Goal: Find specific page/section: Find specific page/section

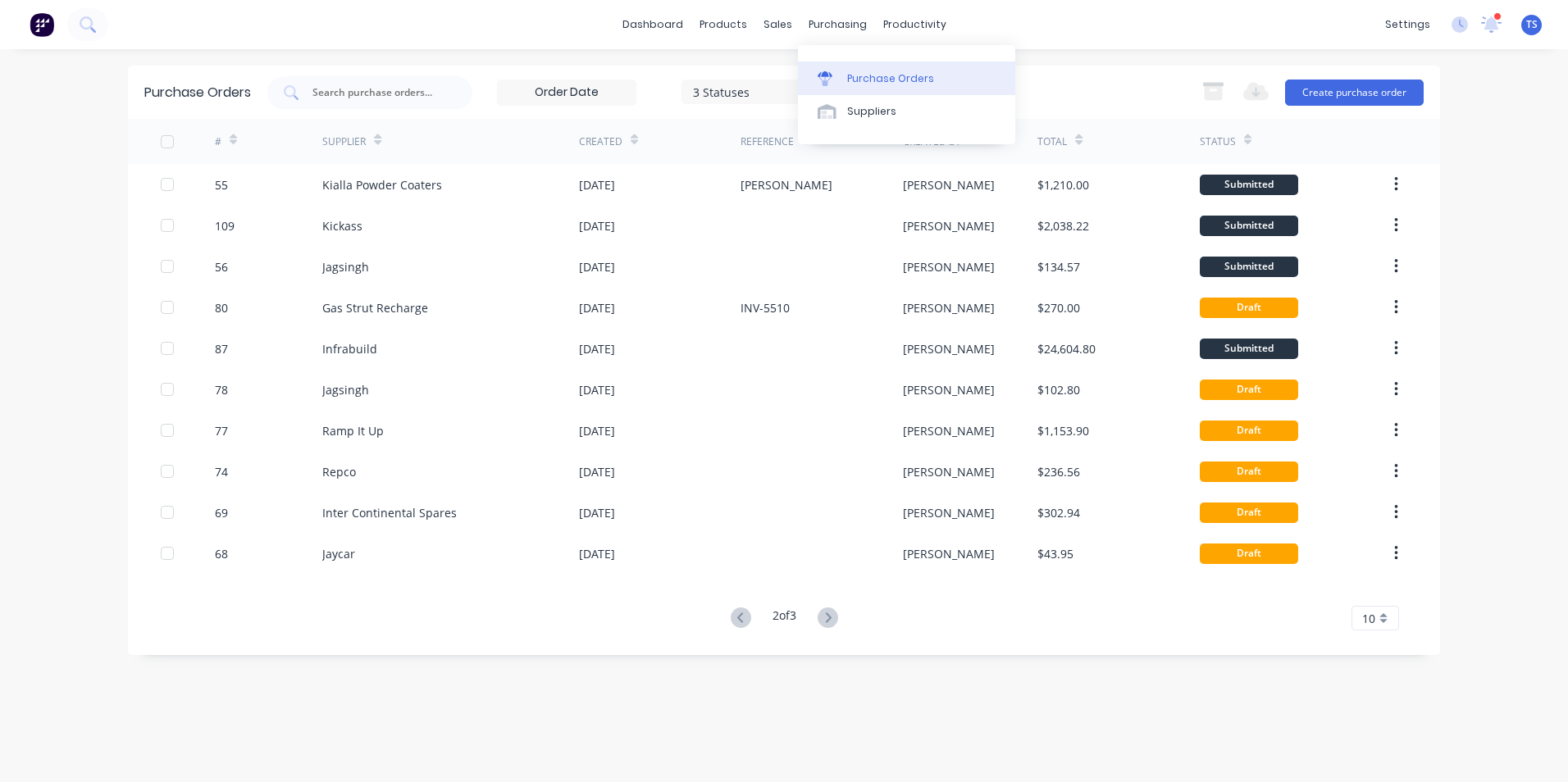
click at [875, 77] on div "Purchase Orders" at bounding box center [890, 78] width 87 height 15
click at [730, 29] on div "products" at bounding box center [724, 25] width 64 height 25
click at [765, 81] on div "Product Catalogue" at bounding box center [795, 78] width 102 height 15
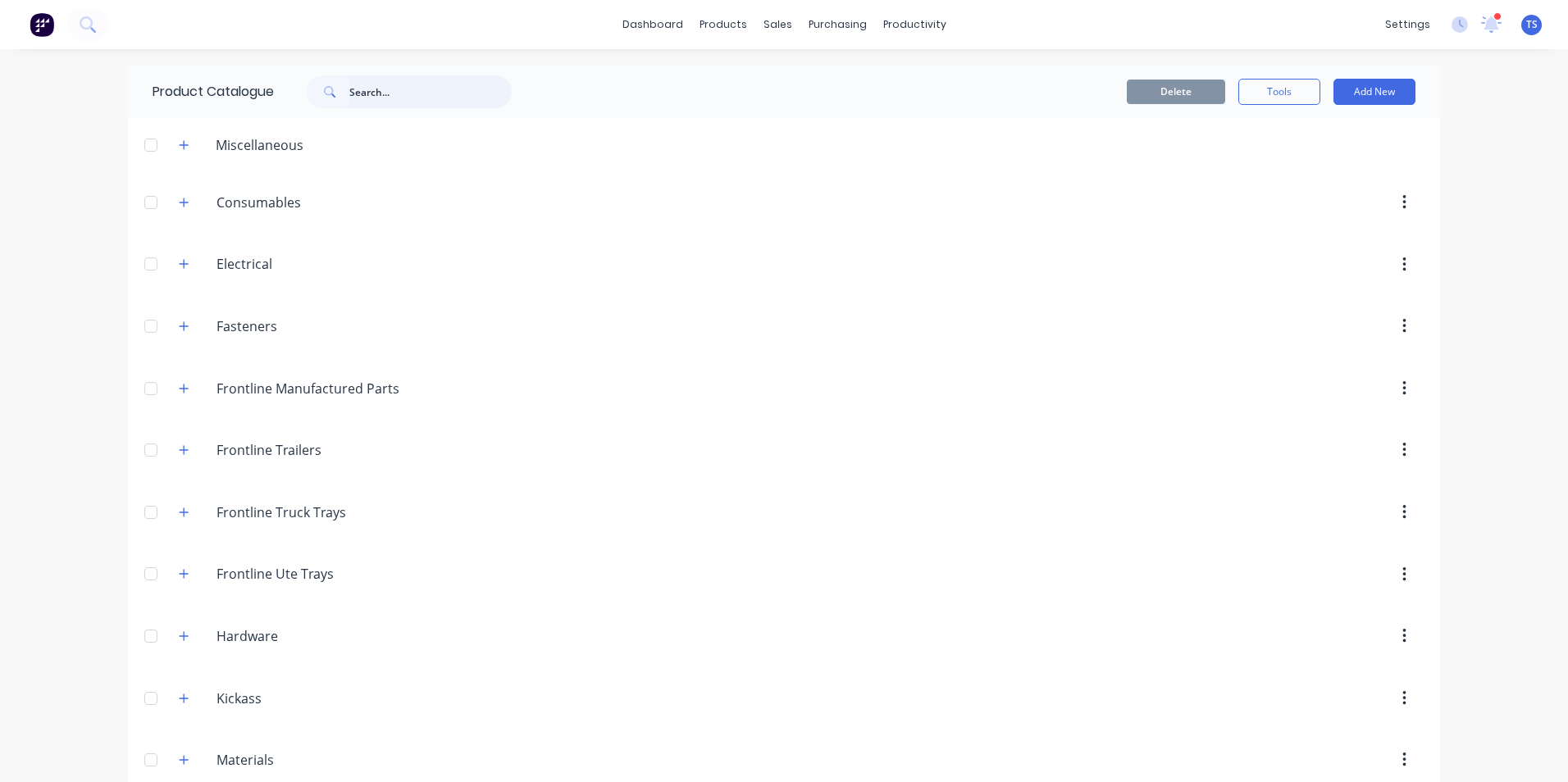
click at [366, 88] on input "text" at bounding box center [430, 92] width 163 height 33
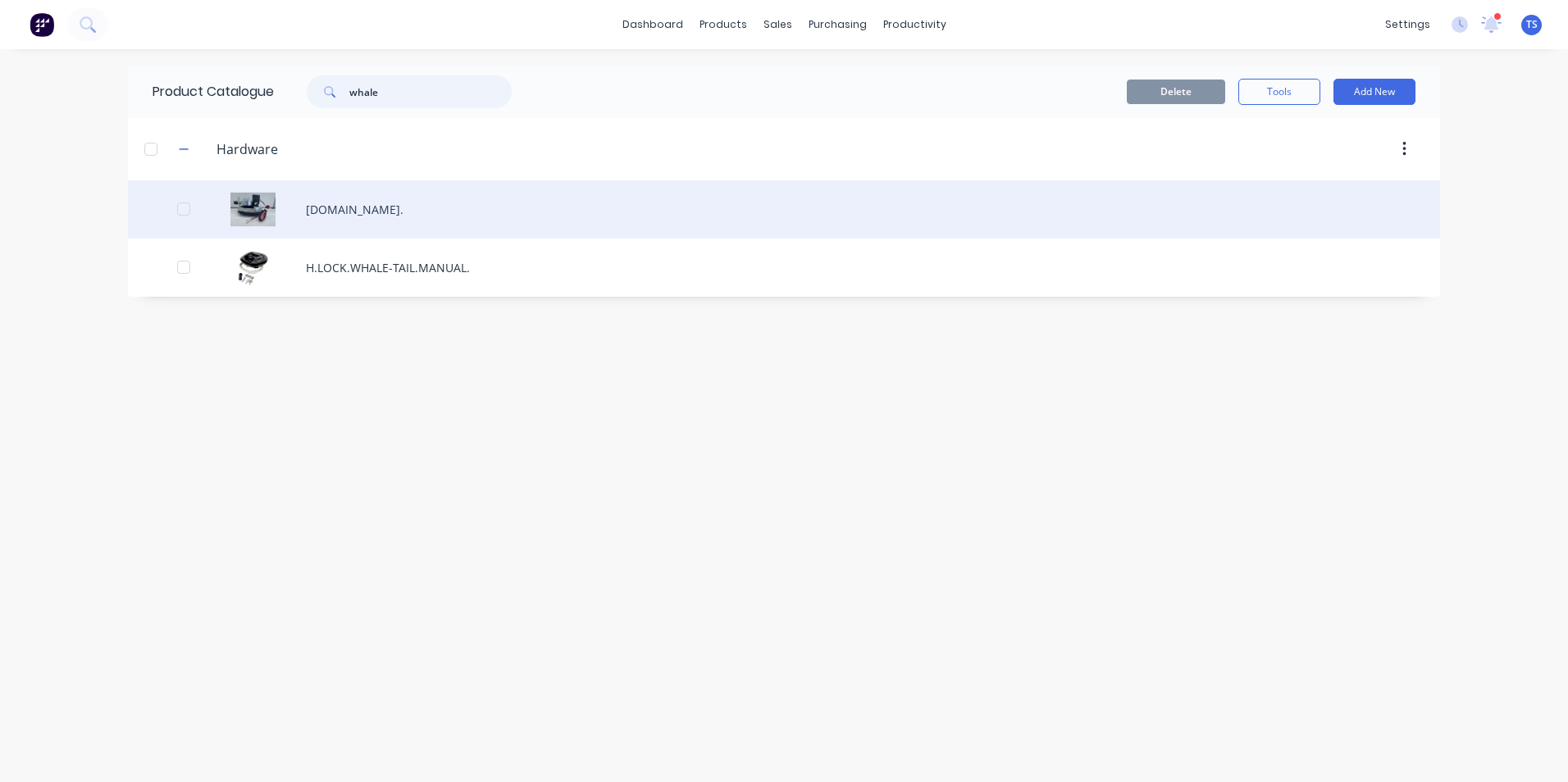
type input "whale"
click at [385, 218] on div "[DOMAIN_NAME]." at bounding box center [784, 210] width 1312 height 59
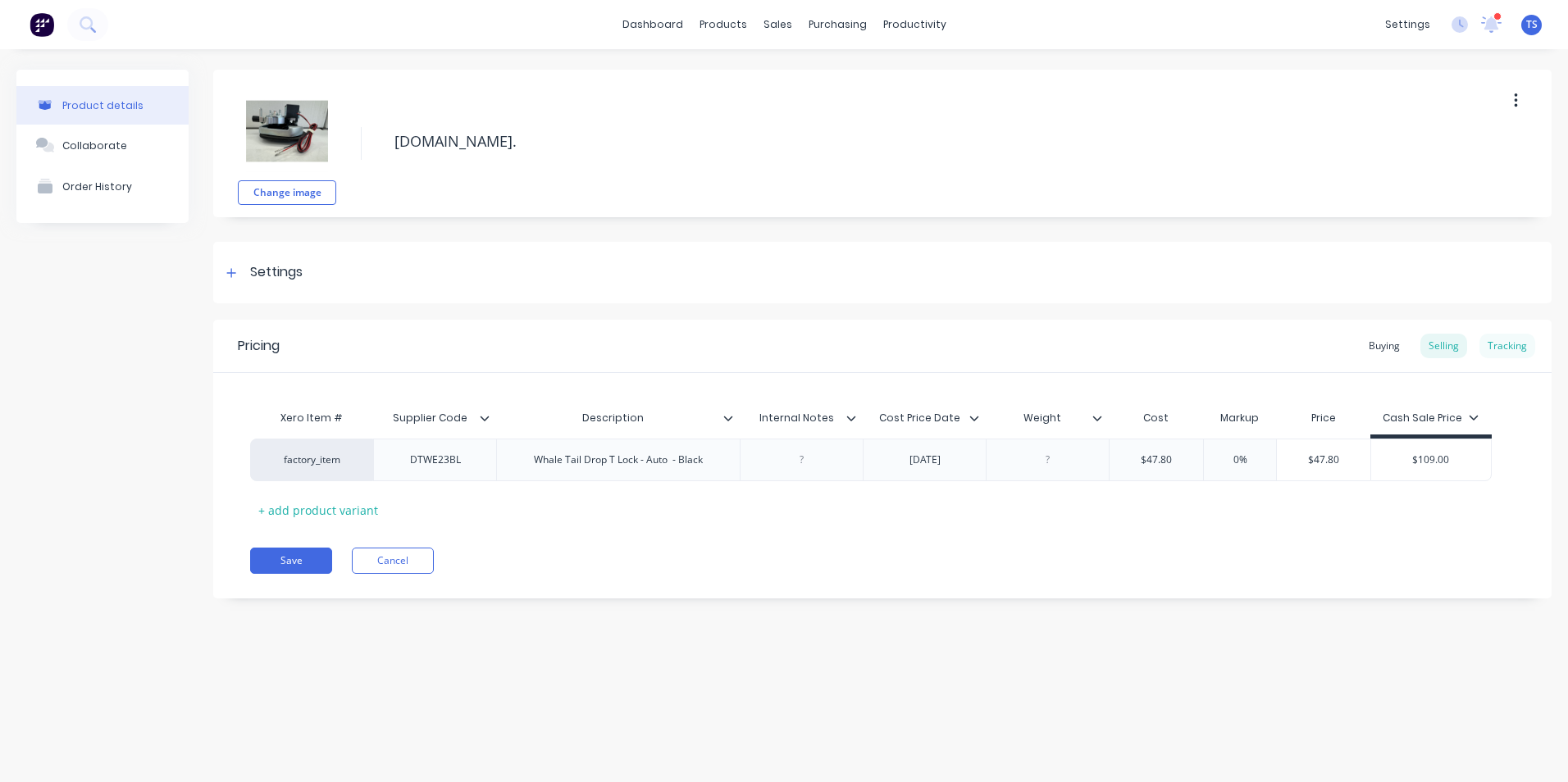
click at [1511, 346] on div "Tracking" at bounding box center [1508, 346] width 56 height 25
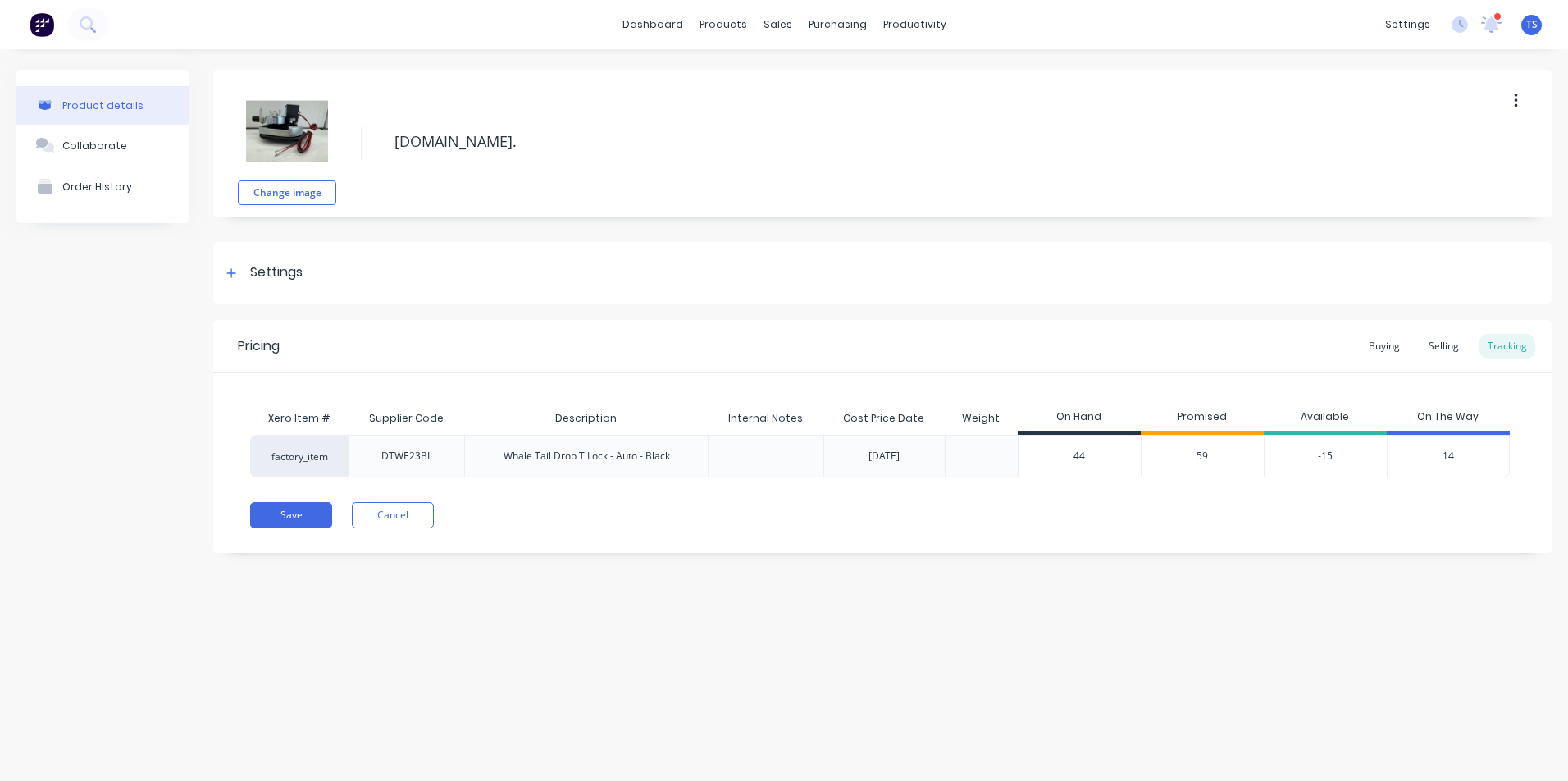
type textarea "x"
click at [749, 71] on div "Product Catalogue" at bounding box center [795, 78] width 102 height 15
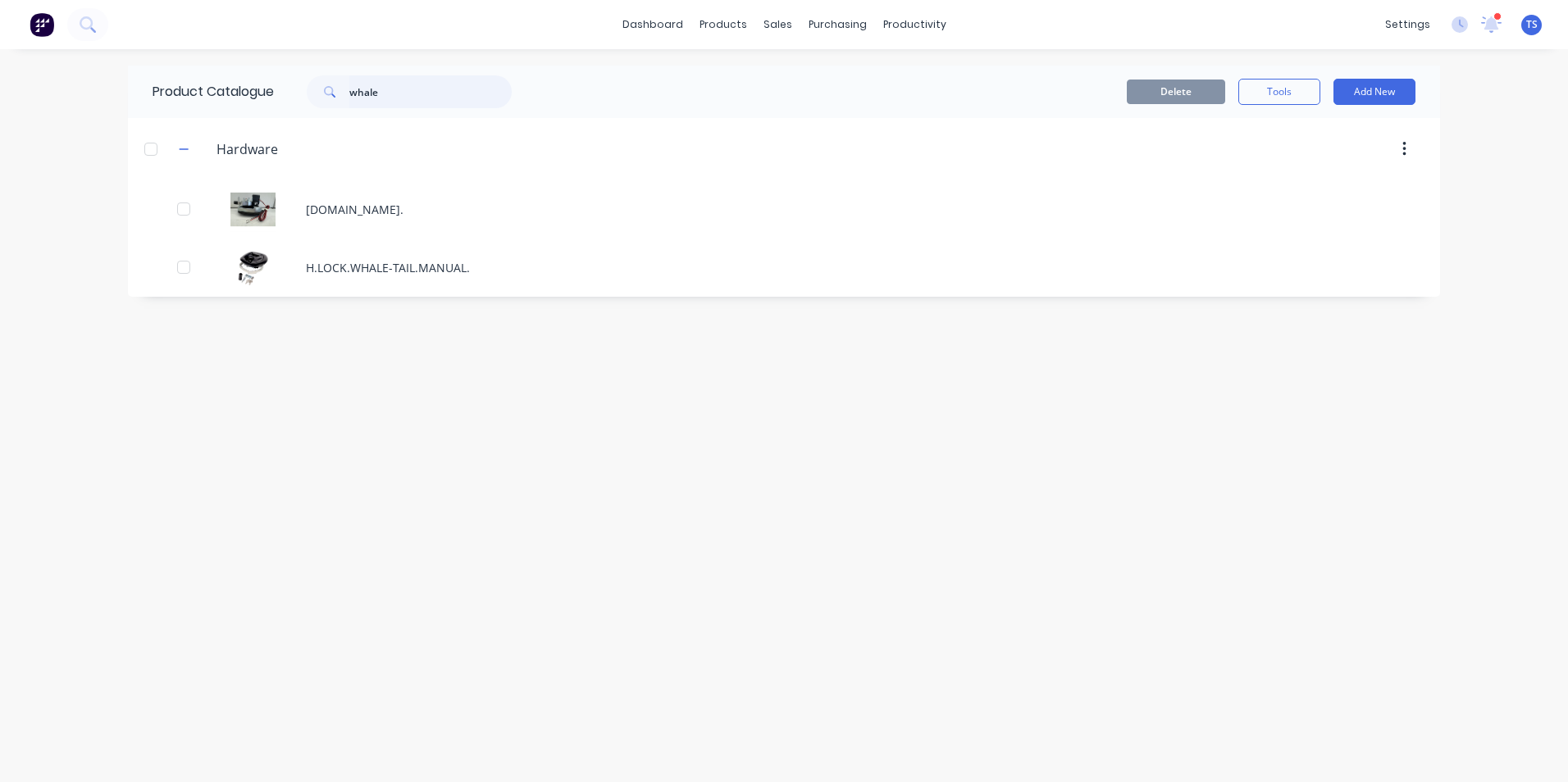
click at [418, 88] on input "whale" at bounding box center [430, 92] width 163 height 33
type input "w"
type input "b"
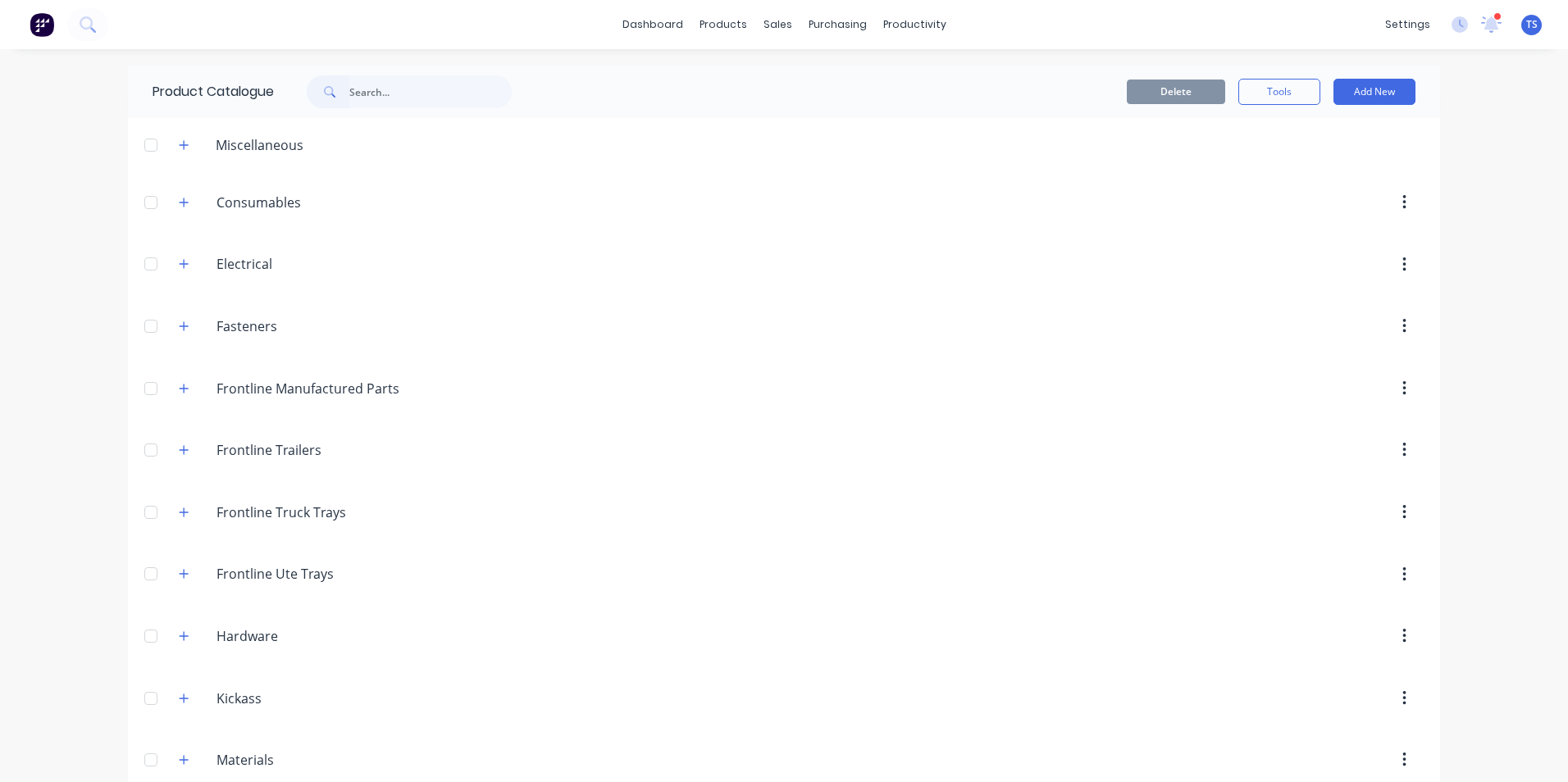
click at [179, 199] on icon "button" at bounding box center [184, 202] width 10 height 12
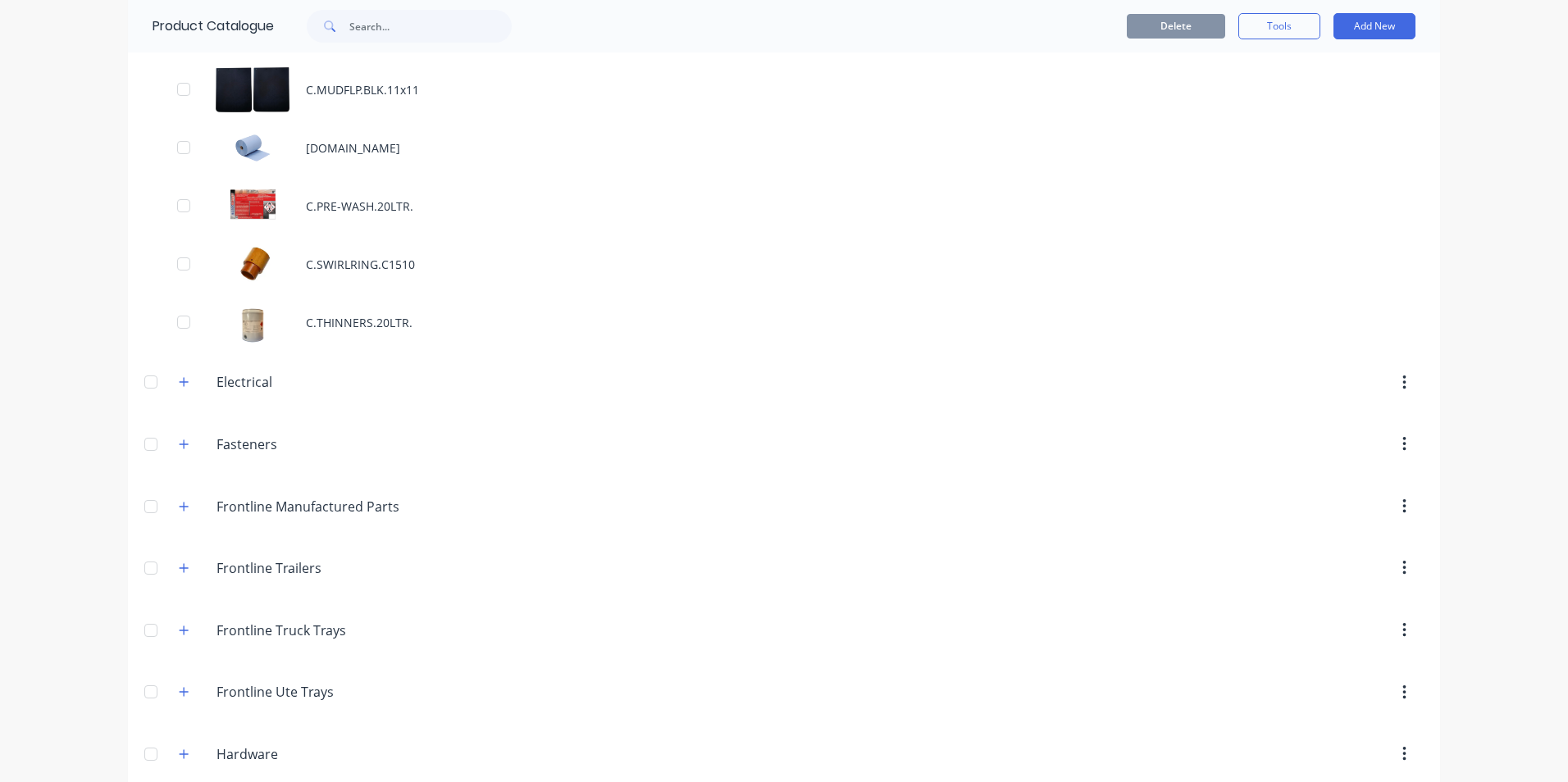
scroll to position [2295, 0]
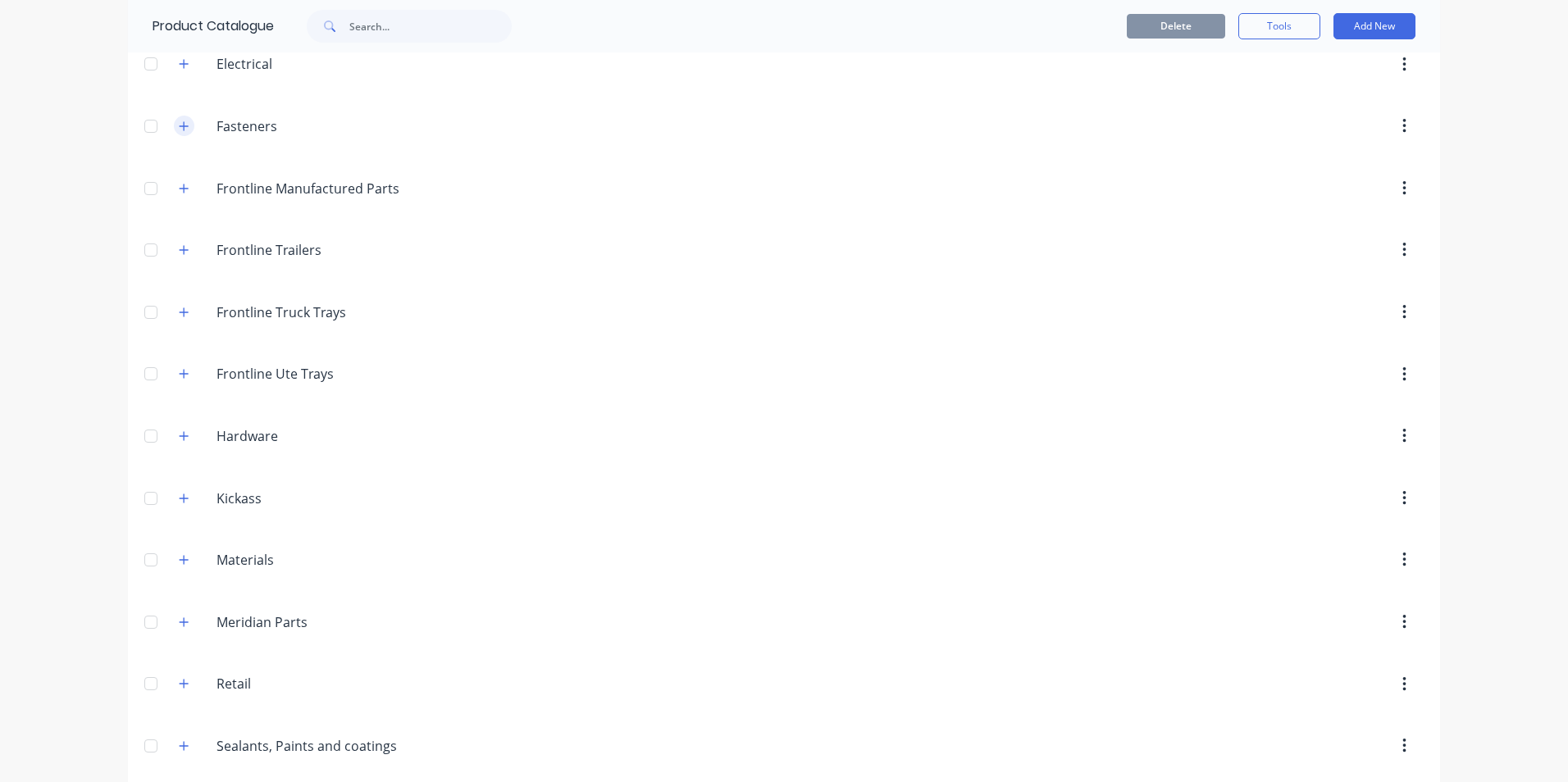
click at [179, 123] on icon "button" at bounding box center [184, 126] width 10 height 12
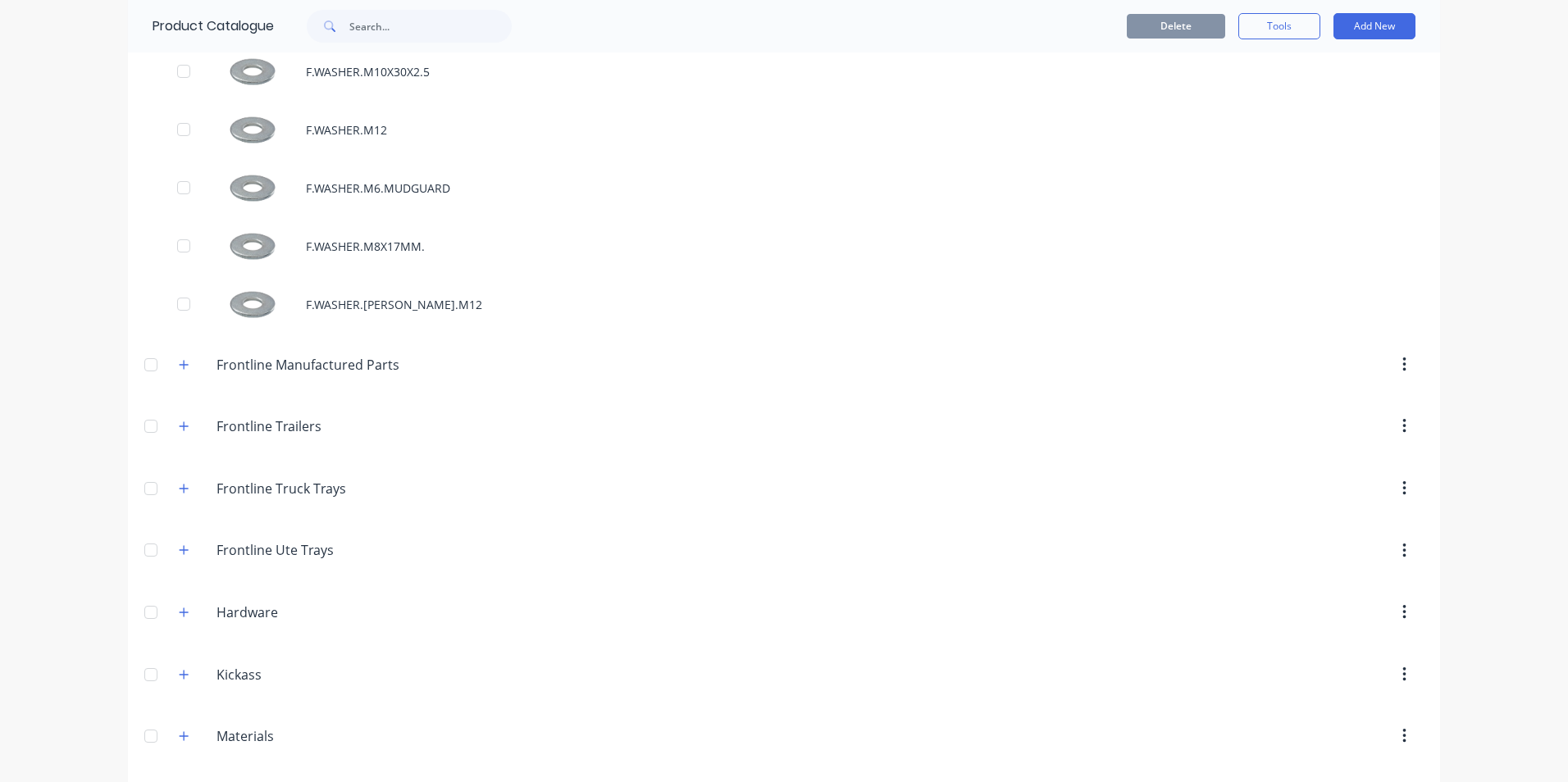
scroll to position [6885, 0]
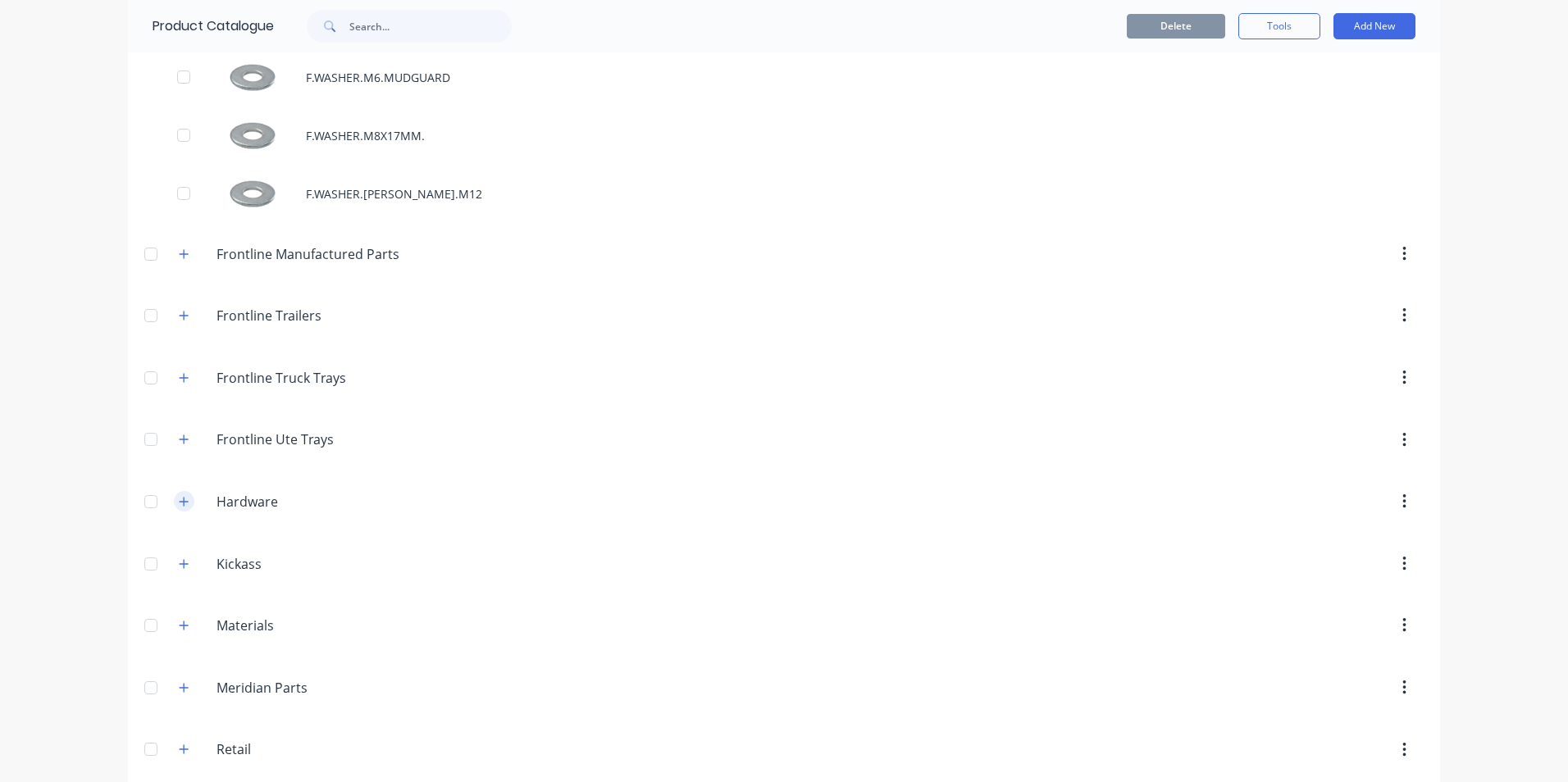
click at [179, 499] on icon "button" at bounding box center [184, 502] width 10 height 12
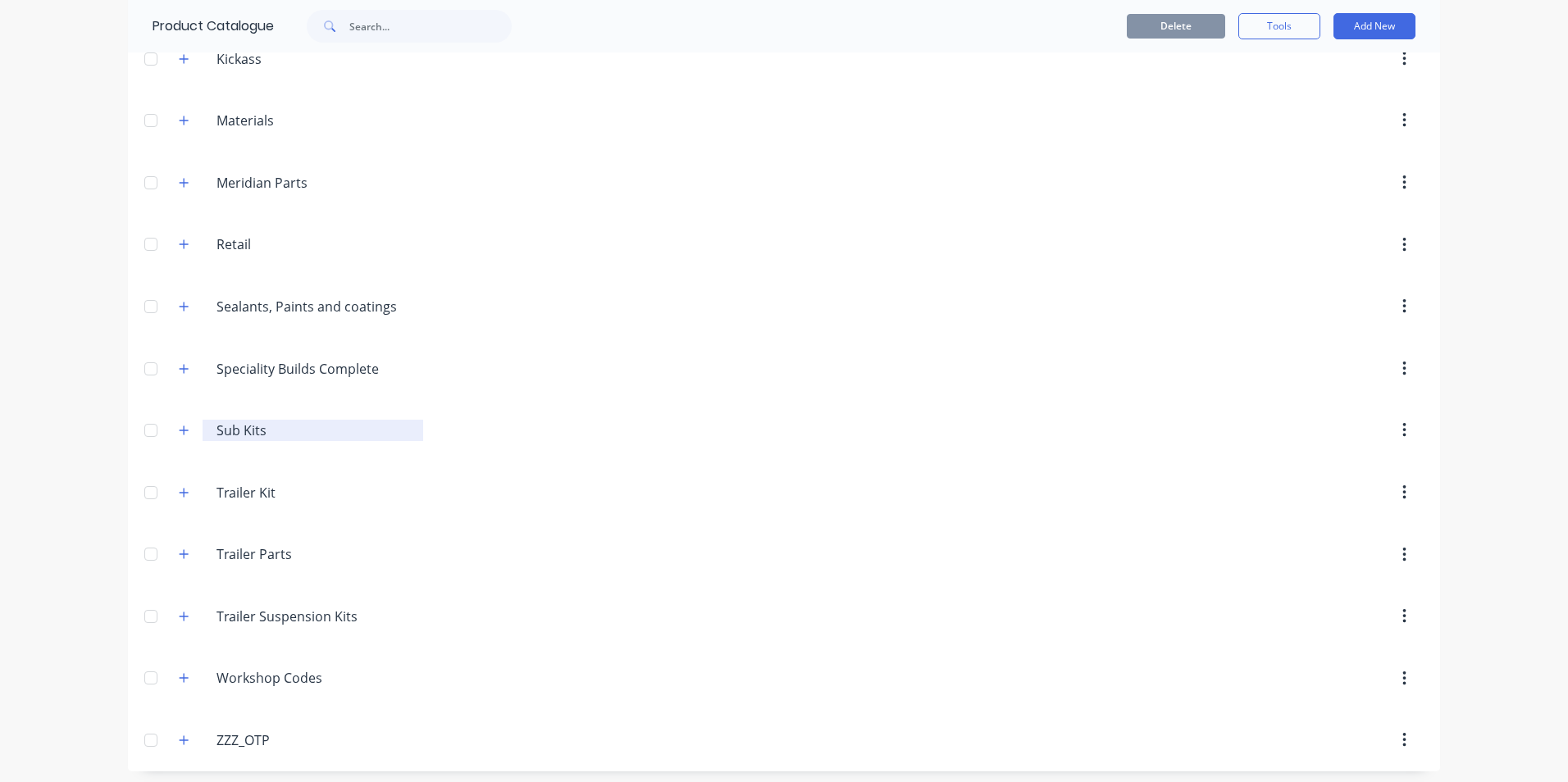
scroll to position [8385, 0]
click at [379, 27] on input "text" at bounding box center [430, 26] width 163 height 33
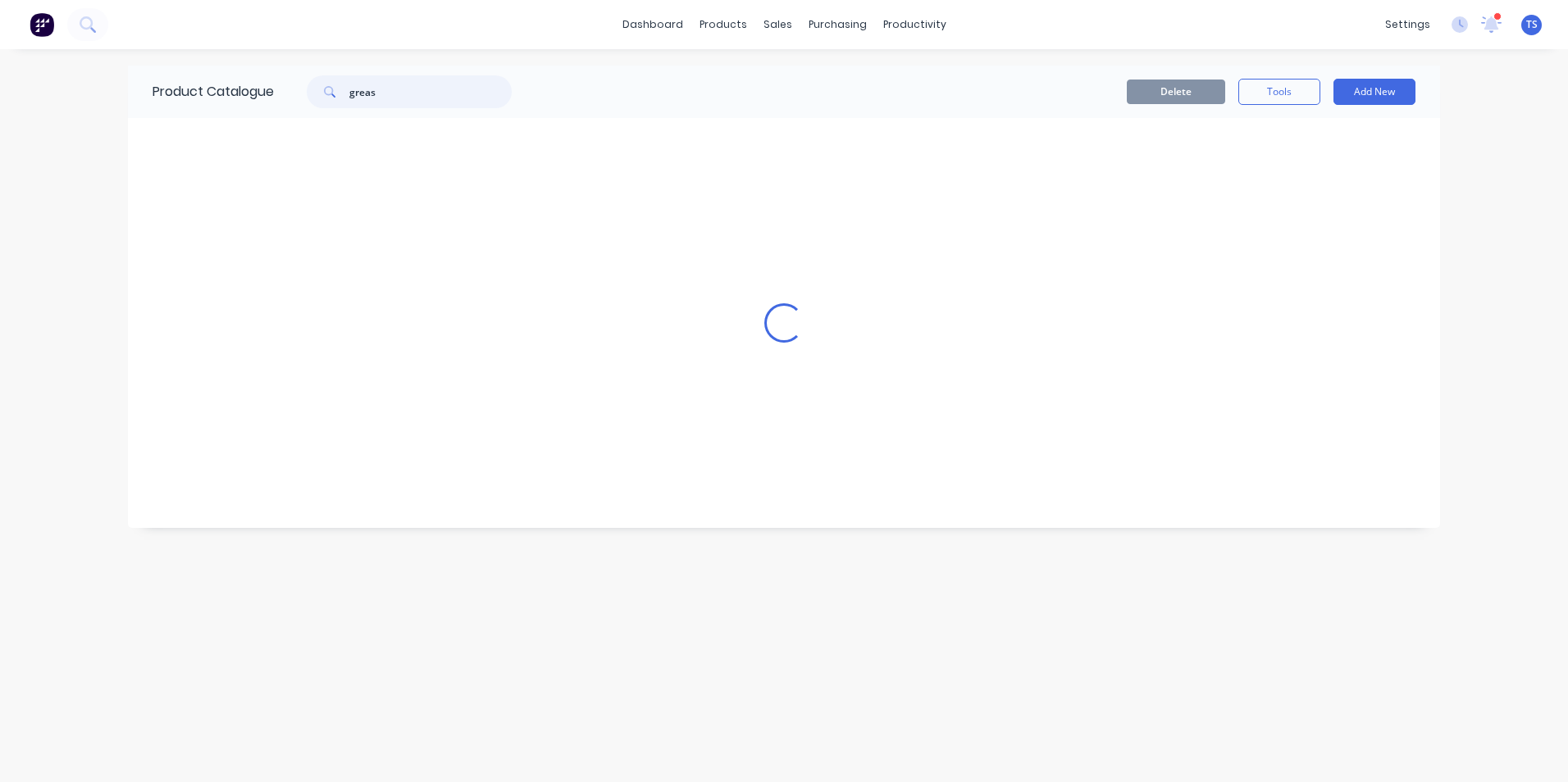
scroll to position [0, 0]
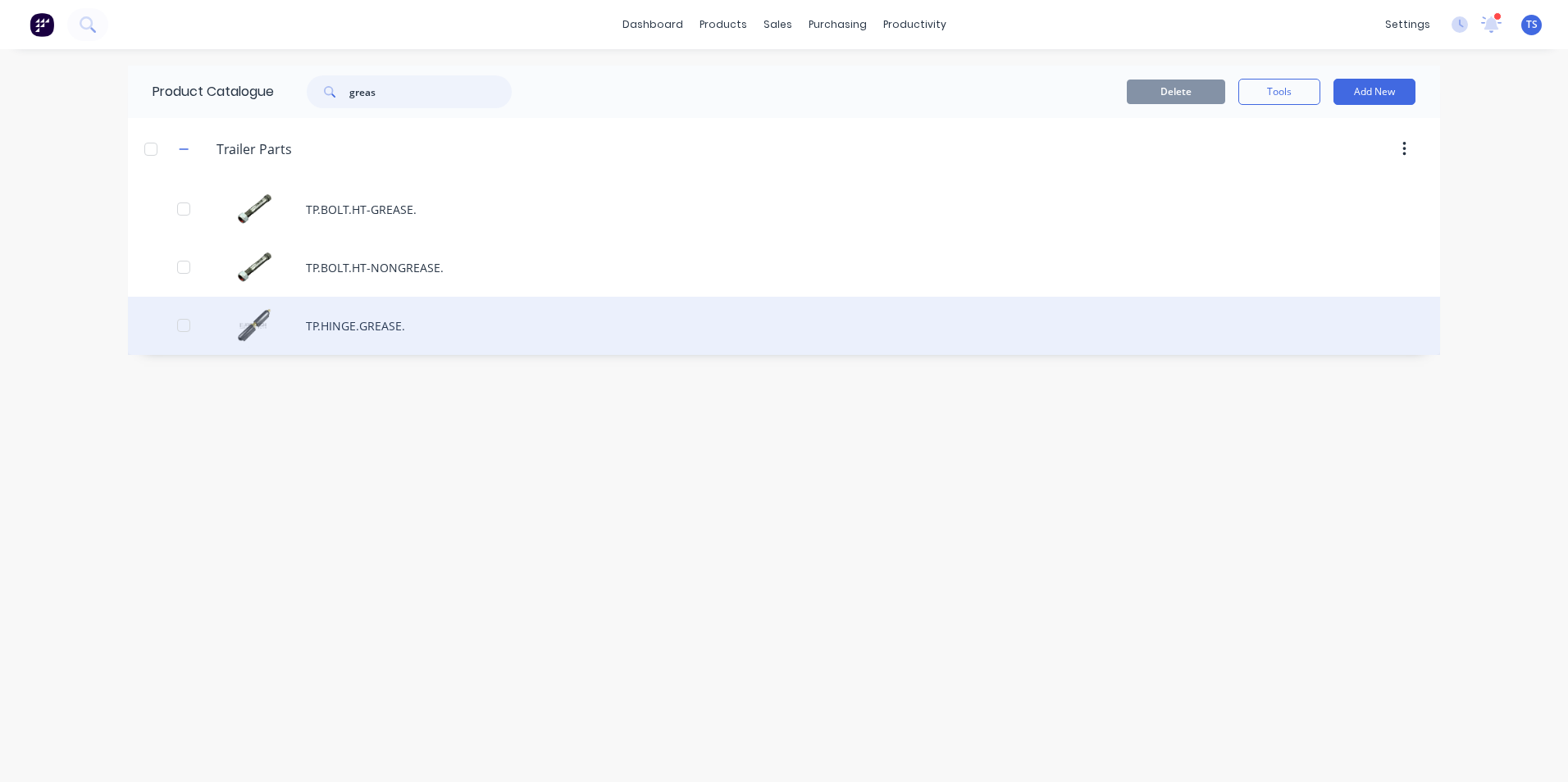
type input "greas"
click at [330, 328] on div "TP.HINGE.GREASE." at bounding box center [784, 326] width 1312 height 59
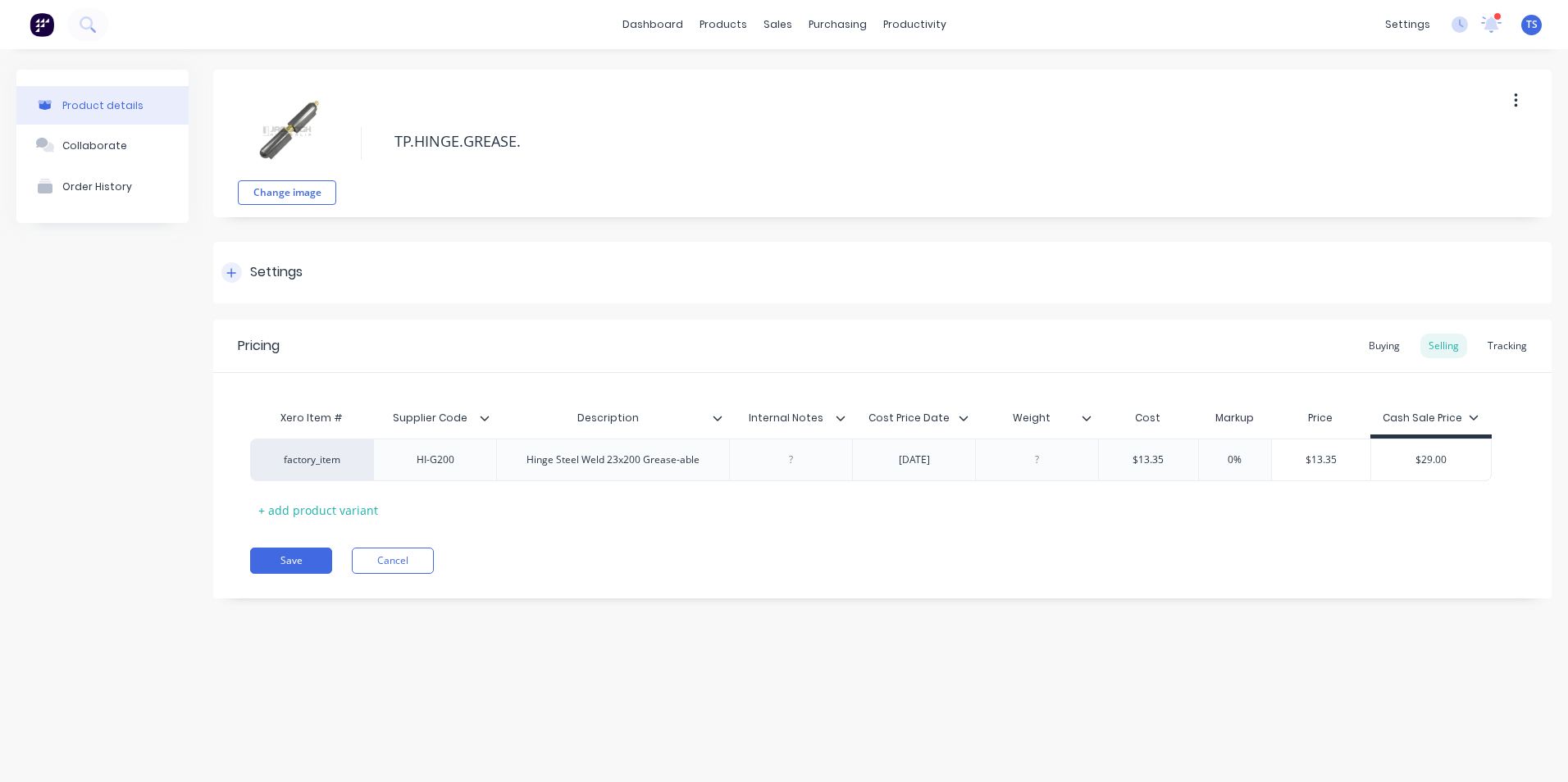
type textarea "x"
click at [749, 78] on div "Product Catalogue" at bounding box center [795, 78] width 102 height 15
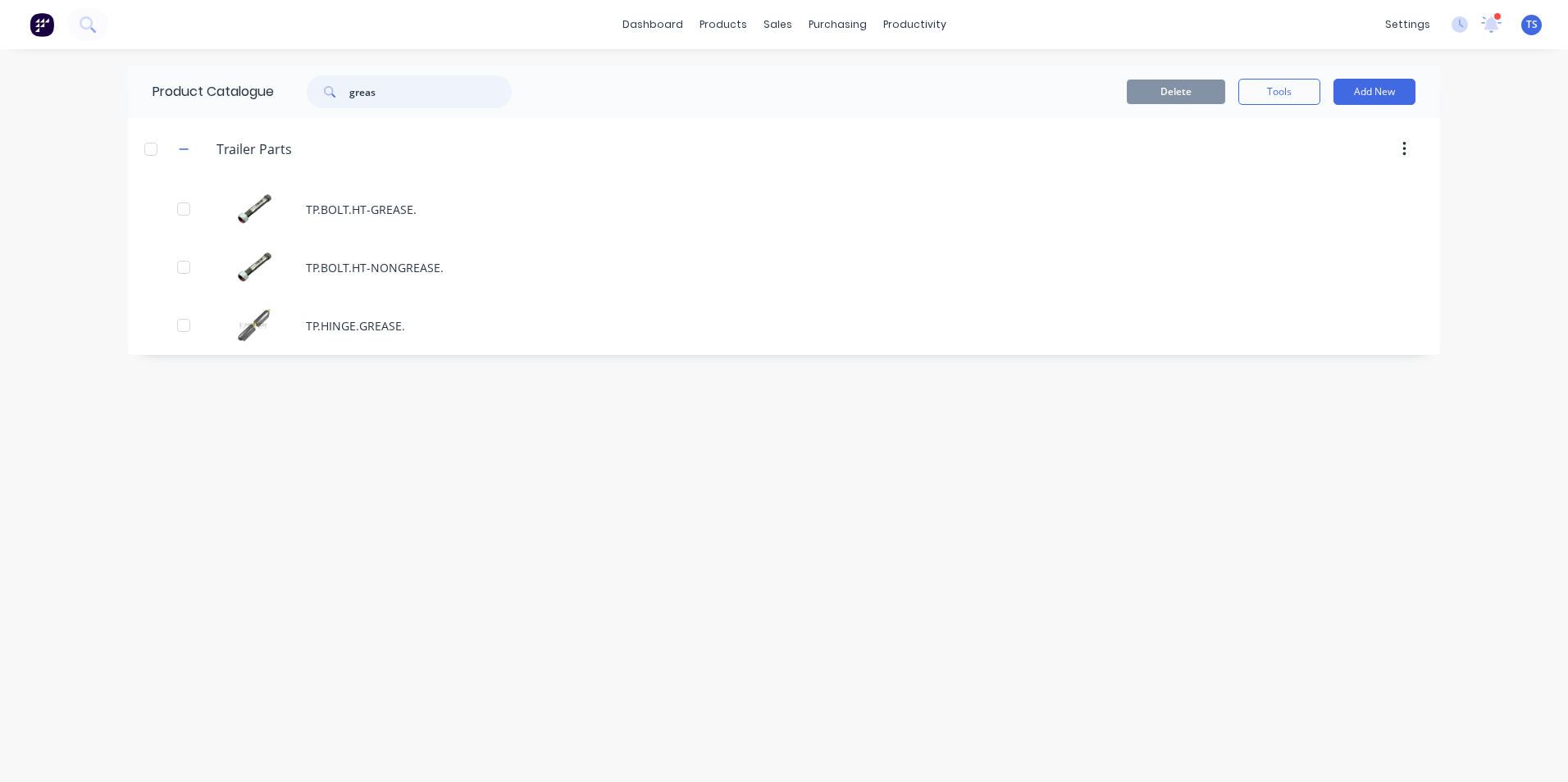
drag, startPoint x: 400, startPoint y: 95, endPoint x: 321, endPoint y: 88, distance: 79.3
click at [321, 89] on div "greas" at bounding box center [409, 92] width 205 height 33
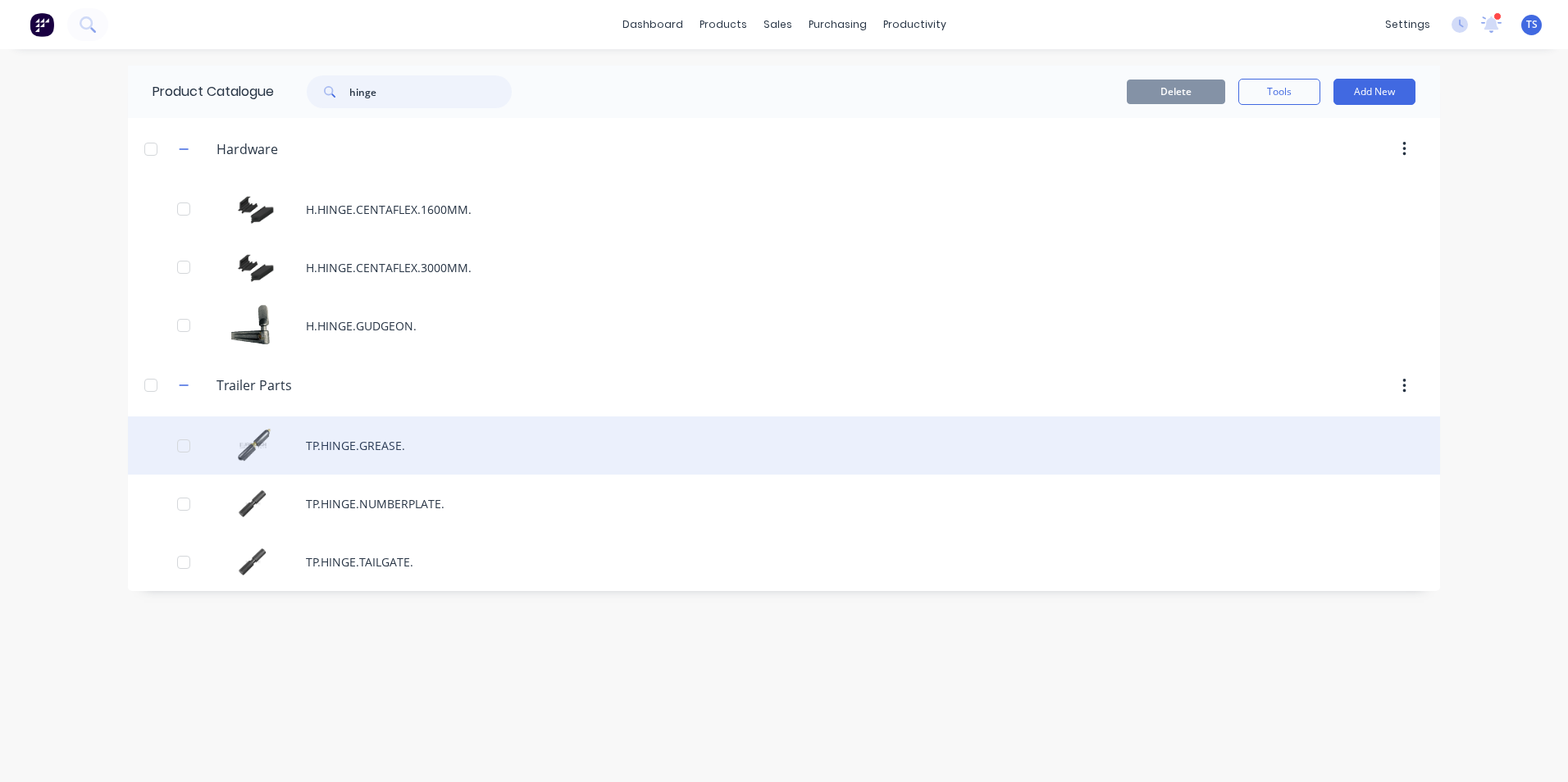
type input "hinge"
click at [366, 448] on div "TP.HINGE.GREASE." at bounding box center [784, 445] width 1312 height 59
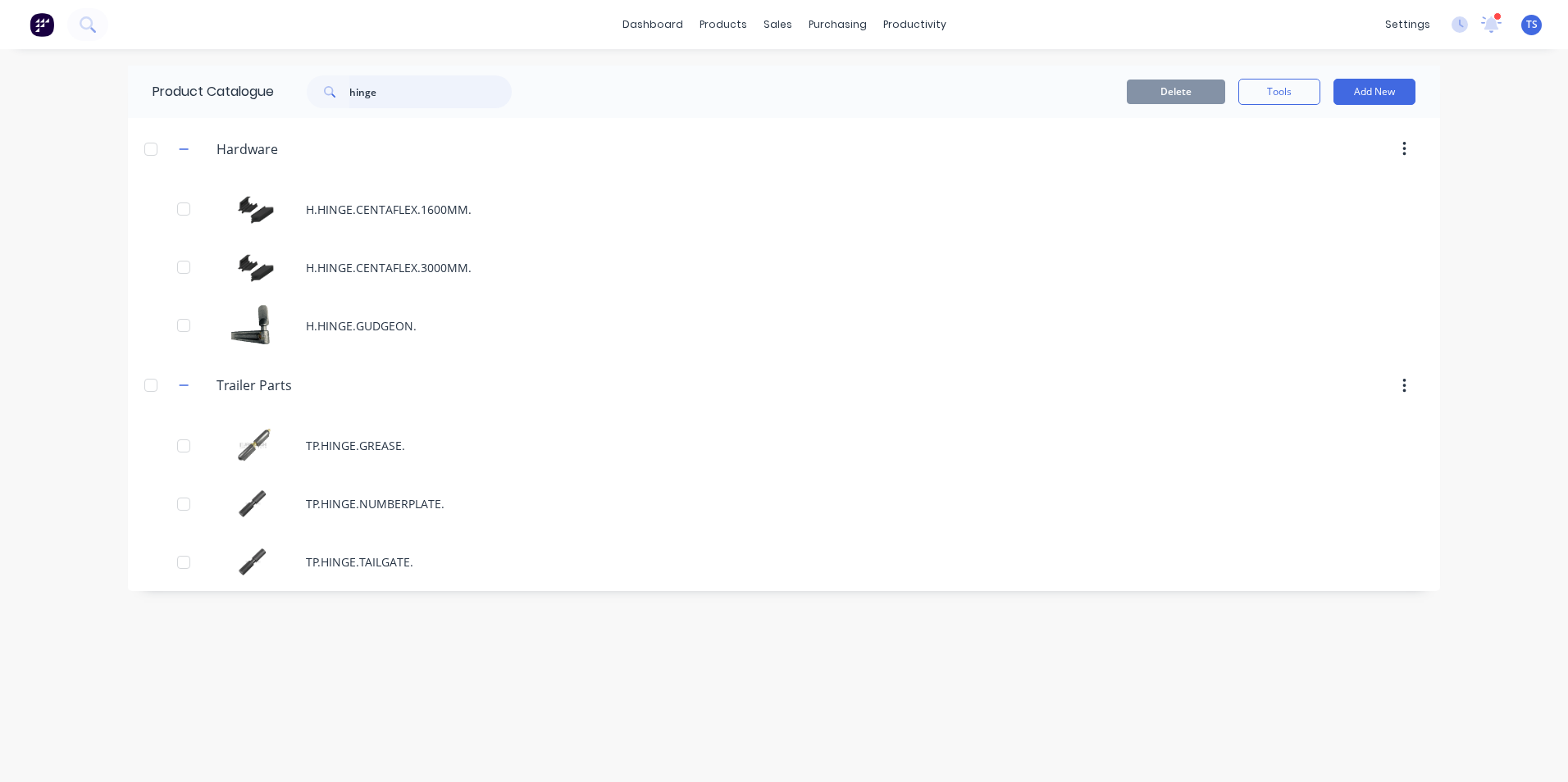
click at [396, 89] on input "hinge" at bounding box center [430, 92] width 163 height 33
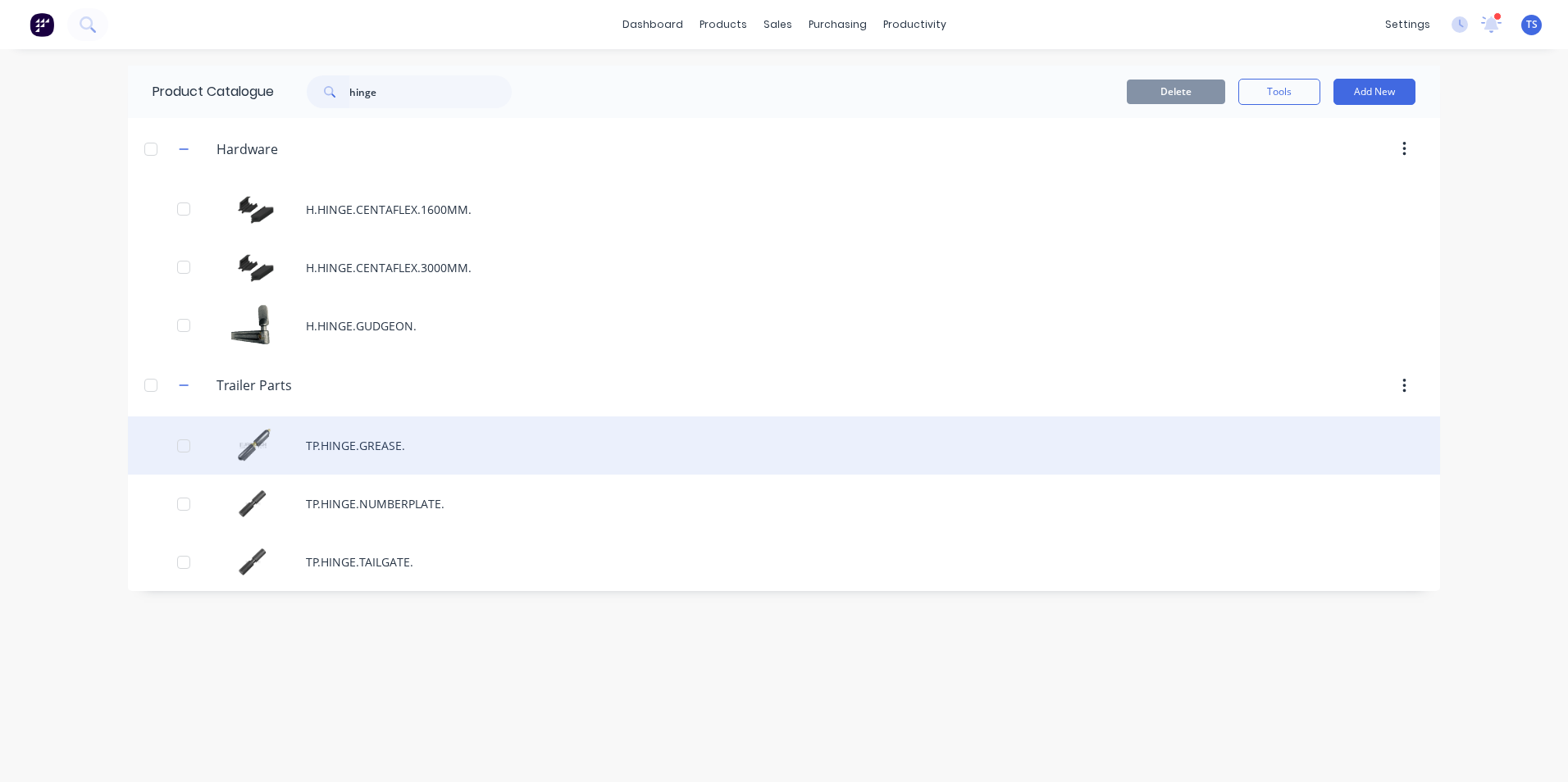
click at [387, 448] on div "TP.HINGE.GREASE." at bounding box center [784, 445] width 1312 height 59
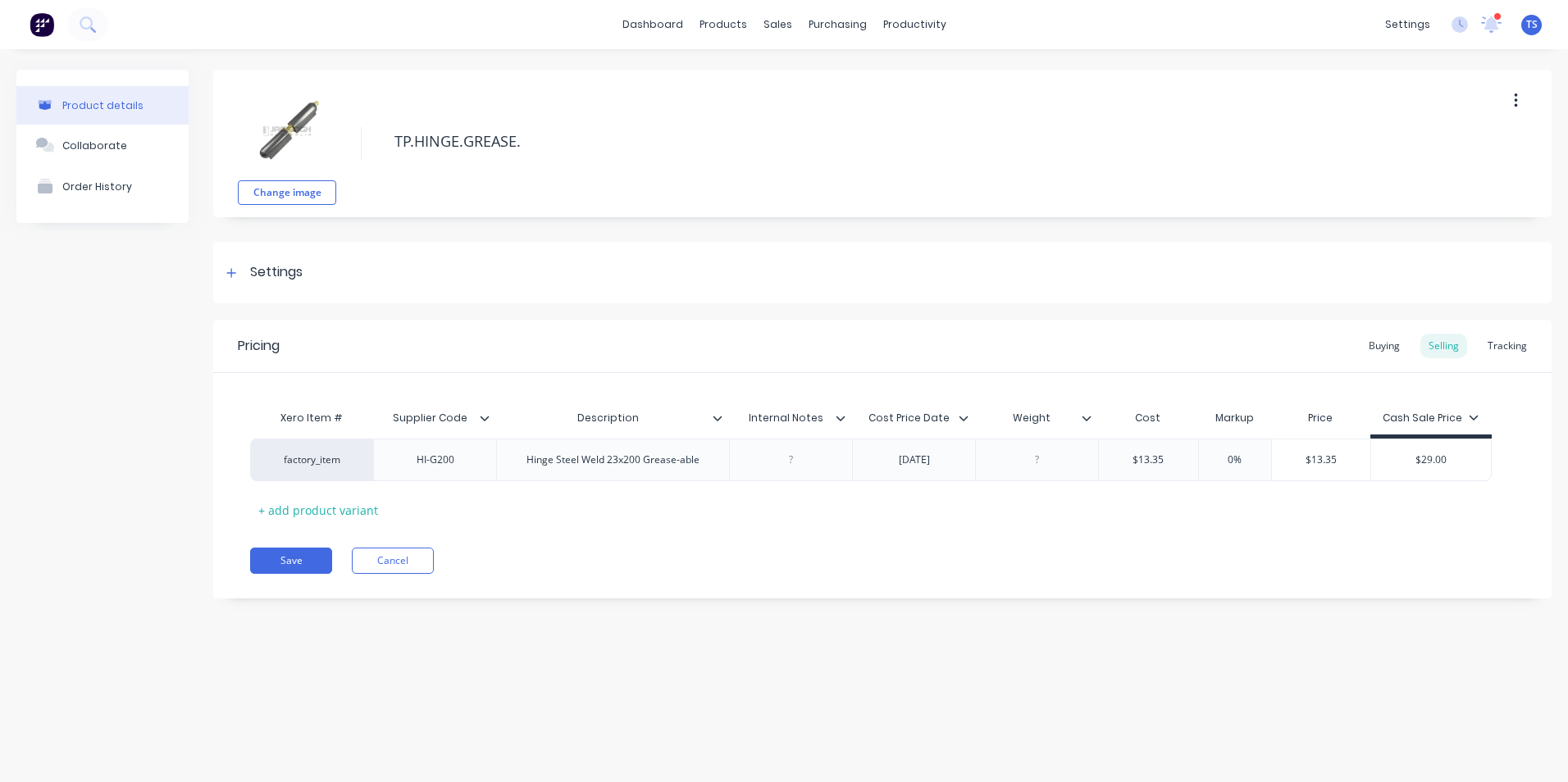
type textarea "x"
click at [1500, 355] on div "Tracking" at bounding box center [1508, 346] width 56 height 25
